Goal: Task Accomplishment & Management: Complete application form

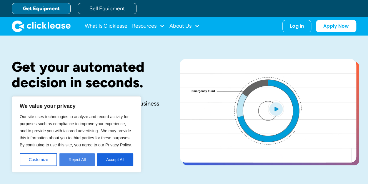
click at [77, 161] on button "Reject All" at bounding box center [76, 159] width 35 height 13
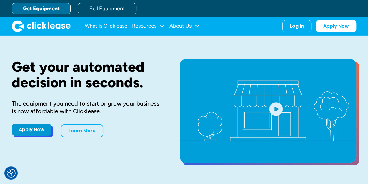
click at [42, 131] on link "Apply Now" at bounding box center [32, 130] width 40 height 12
